Goal: Transaction & Acquisition: Book appointment/travel/reservation

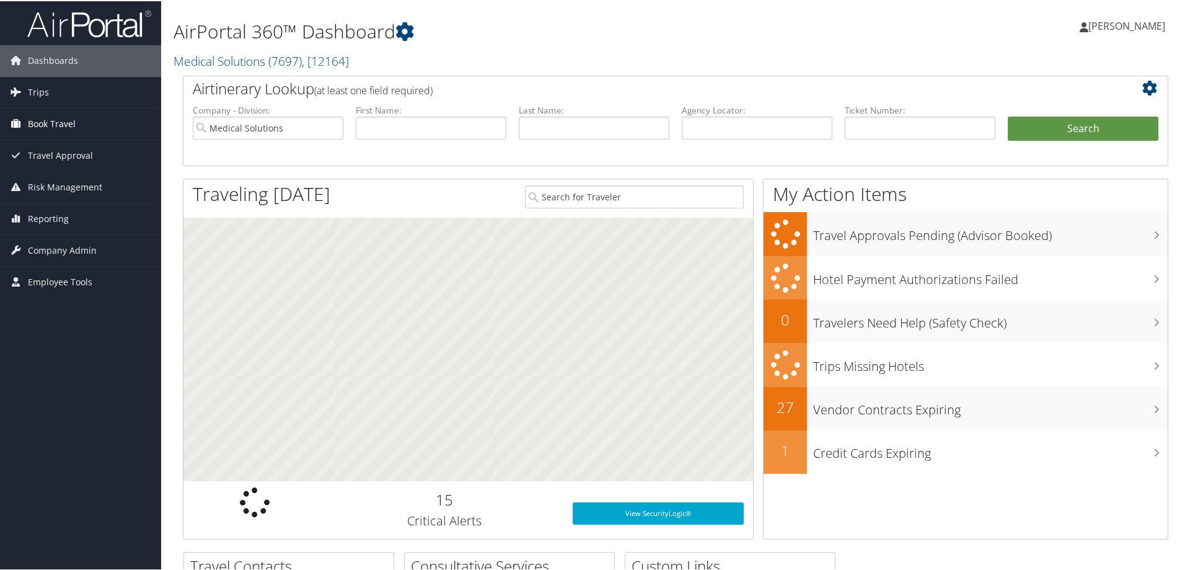
click at [60, 125] on span "Book Travel" at bounding box center [52, 122] width 48 height 31
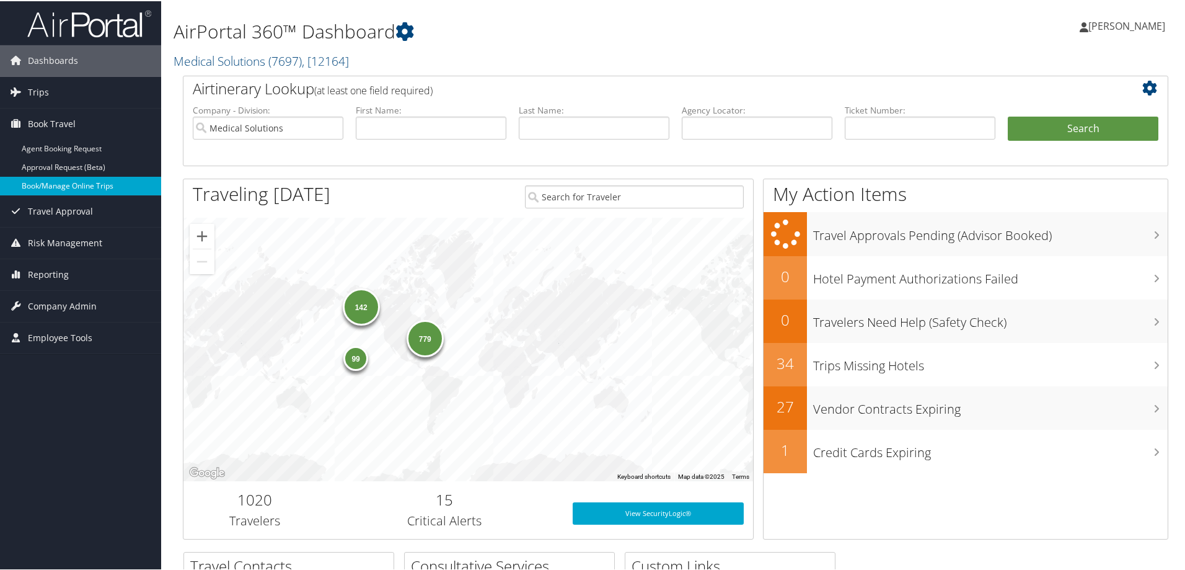
click at [76, 188] on link "Book/Manage Online Trips" at bounding box center [80, 184] width 161 height 19
click at [59, 186] on link "Book/Manage Online Trips" at bounding box center [80, 184] width 161 height 19
